Goal: Task Accomplishment & Management: Use online tool/utility

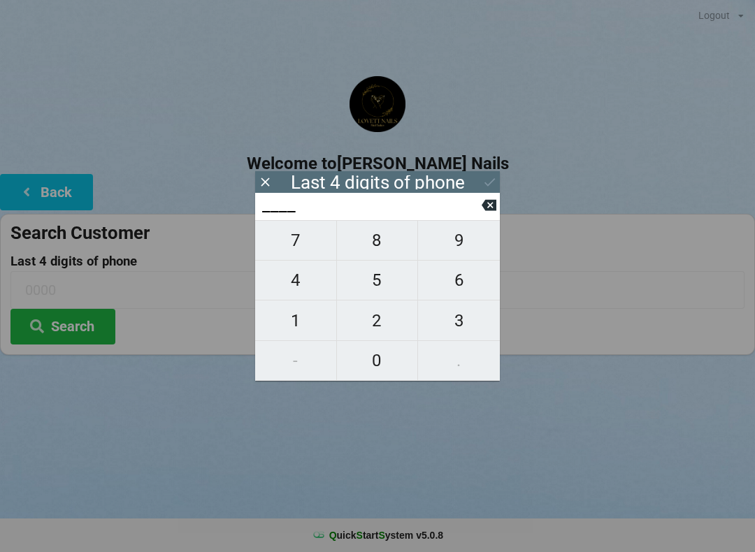
click at [471, 287] on span "6" at bounding box center [459, 280] width 82 height 29
type input "6___"
click at [470, 324] on span "3" at bounding box center [459, 320] width 82 height 29
type input "63__"
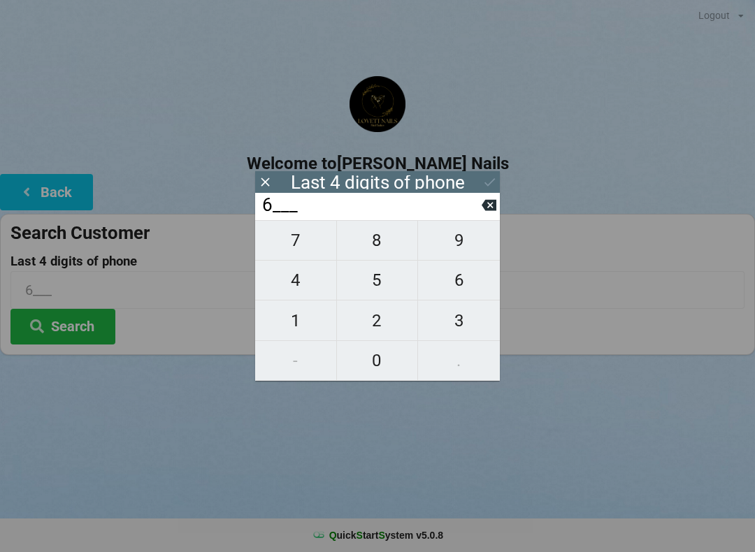
type input "63__"
click at [389, 247] on span "8" at bounding box center [377, 240] width 81 height 29
type input "638_"
click at [480, 285] on span "6" at bounding box center [459, 280] width 82 height 29
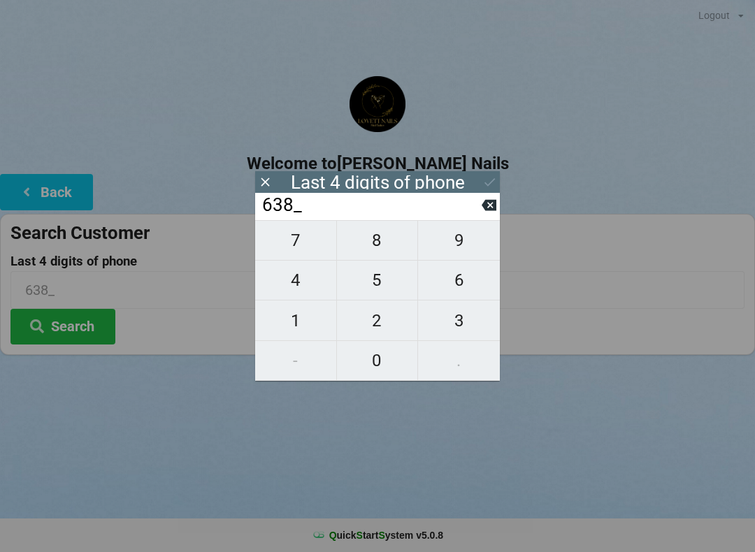
type input "6386"
click at [489, 211] on icon at bounding box center [489, 205] width 15 height 15
click at [488, 206] on icon at bounding box center [489, 205] width 15 height 11
click at [479, 194] on input "63__" at bounding box center [371, 205] width 221 height 22
click at [481, 202] on input "63__" at bounding box center [371, 205] width 221 height 22
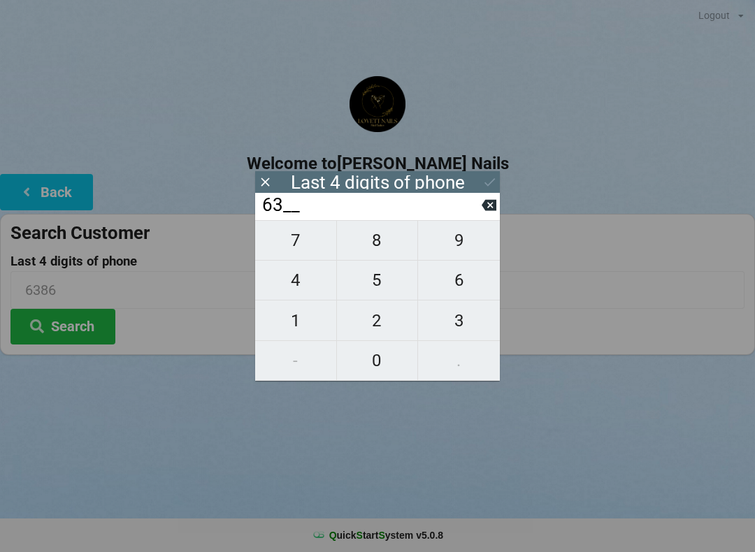
click at [481, 197] on input "63__" at bounding box center [371, 205] width 221 height 22
click at [479, 208] on input "63__" at bounding box center [371, 205] width 221 height 22
click at [484, 210] on icon at bounding box center [489, 205] width 15 height 11
click at [484, 211] on icon at bounding box center [489, 205] width 15 height 11
type input "____"
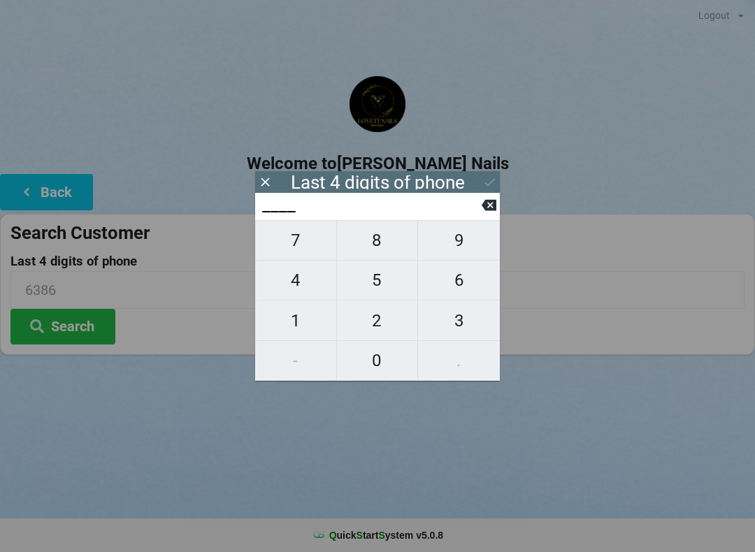
click at [307, 284] on span "4" at bounding box center [295, 280] width 81 height 29
type input "4___"
click at [304, 287] on span "4" at bounding box center [295, 280] width 81 height 29
type input "44__"
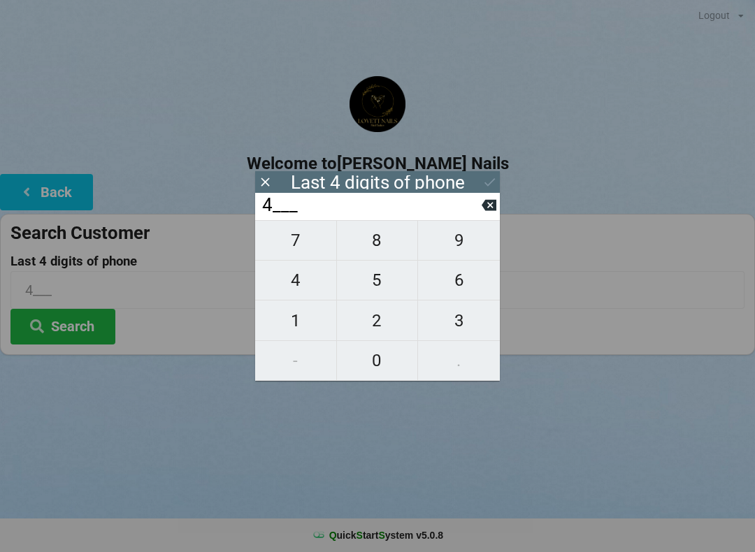
type input "44__"
click at [305, 281] on span "4" at bounding box center [295, 280] width 81 height 29
type input "444_"
click at [387, 241] on span "8" at bounding box center [377, 240] width 81 height 29
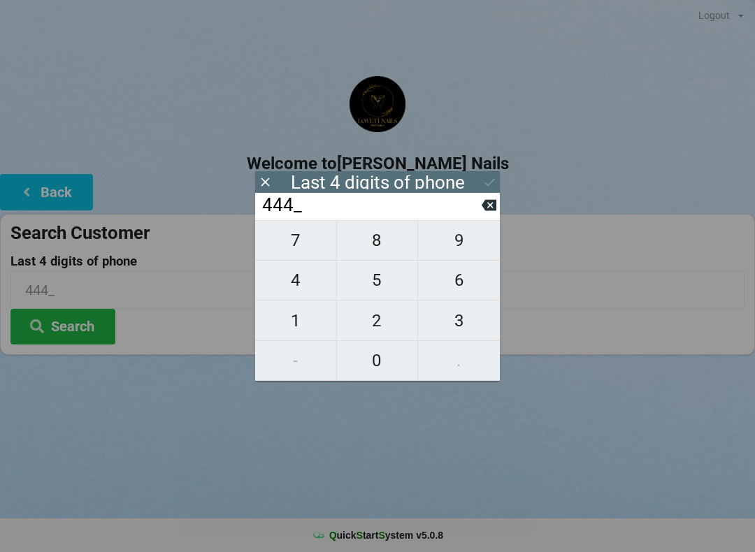
type input "4448"
click at [484, 173] on button at bounding box center [489, 182] width 15 height 19
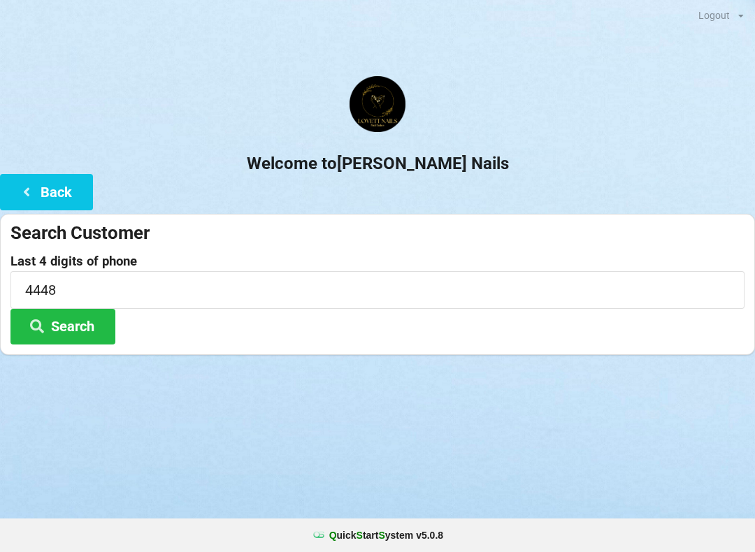
click at [31, 331] on icon at bounding box center [37, 325] width 17 height 12
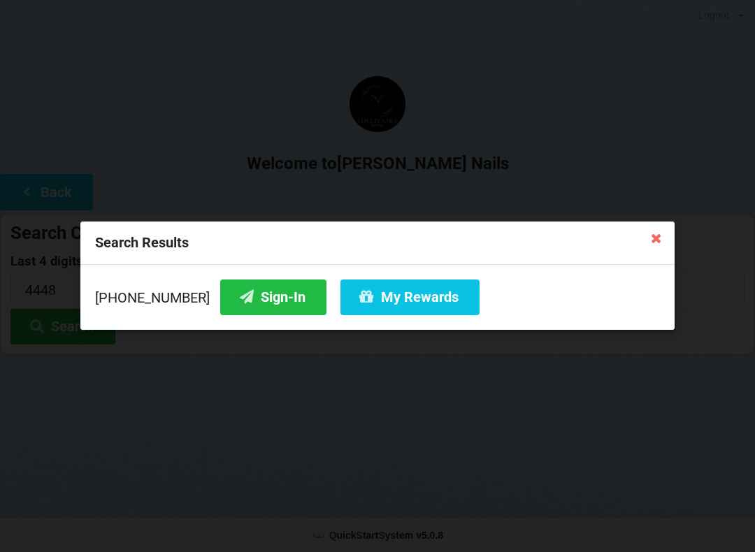
click at [359, 303] on icon at bounding box center [367, 297] width 17 height 12
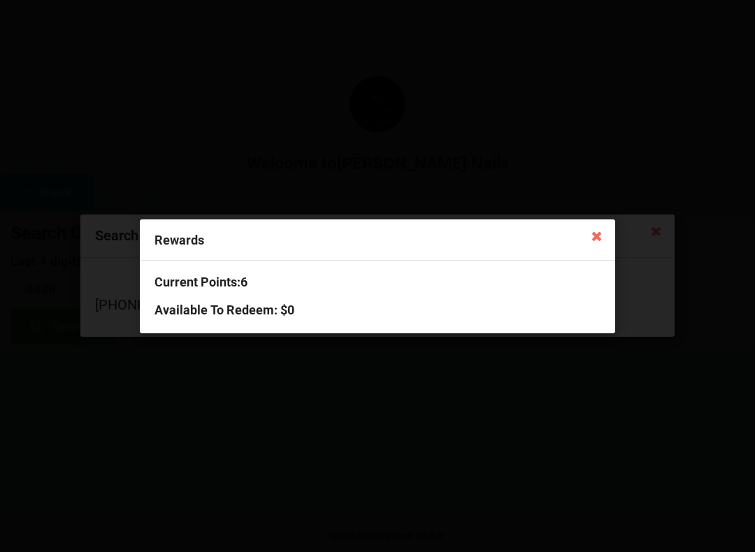
click at [602, 231] on icon at bounding box center [597, 235] width 22 height 22
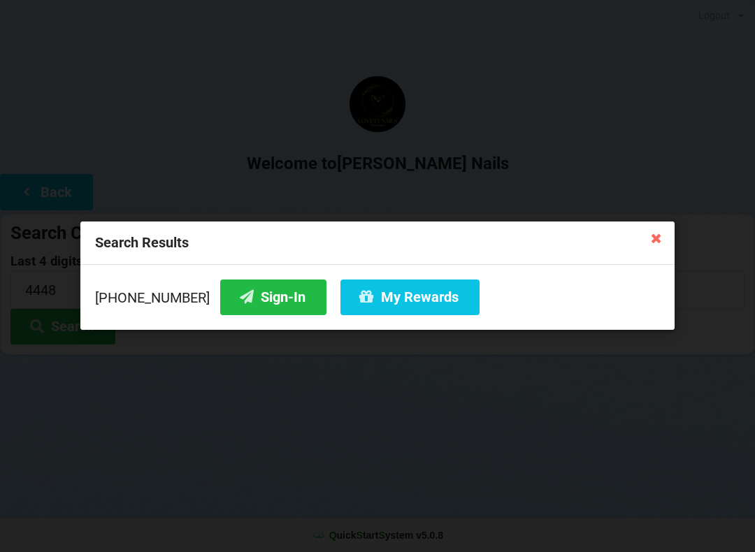
click at [662, 233] on icon at bounding box center [656, 237] width 22 height 22
